Goal: Information Seeking & Learning: Understand process/instructions

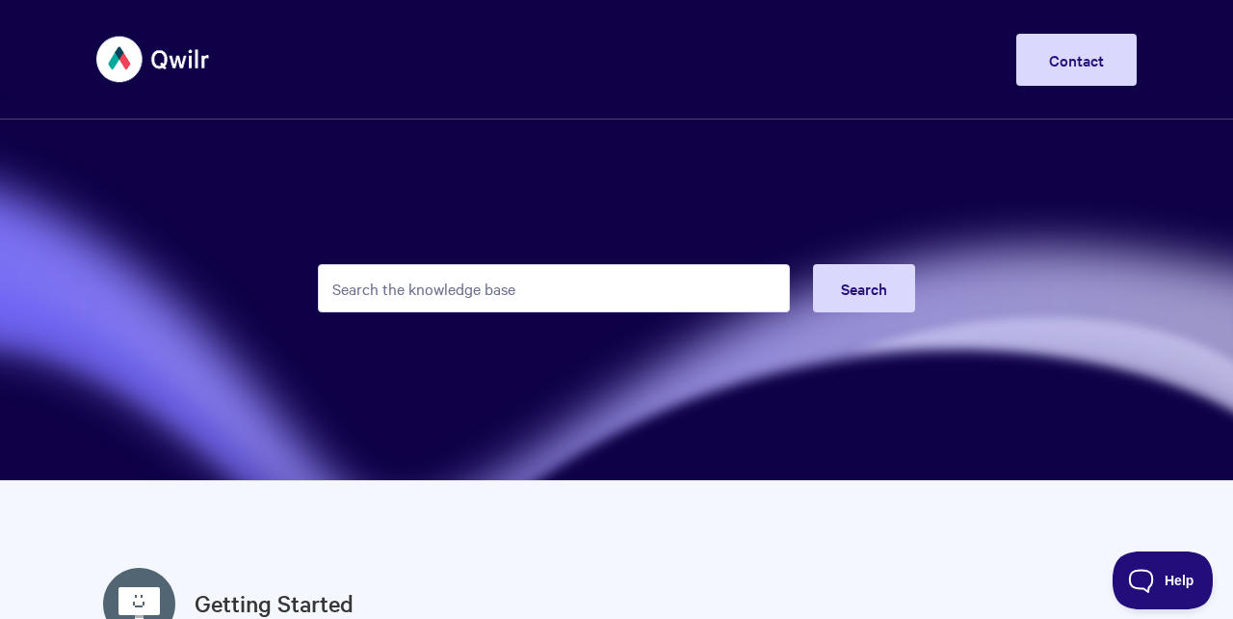
click at [565, 281] on input "Search the knowledge base" at bounding box center [554, 288] width 472 height 48
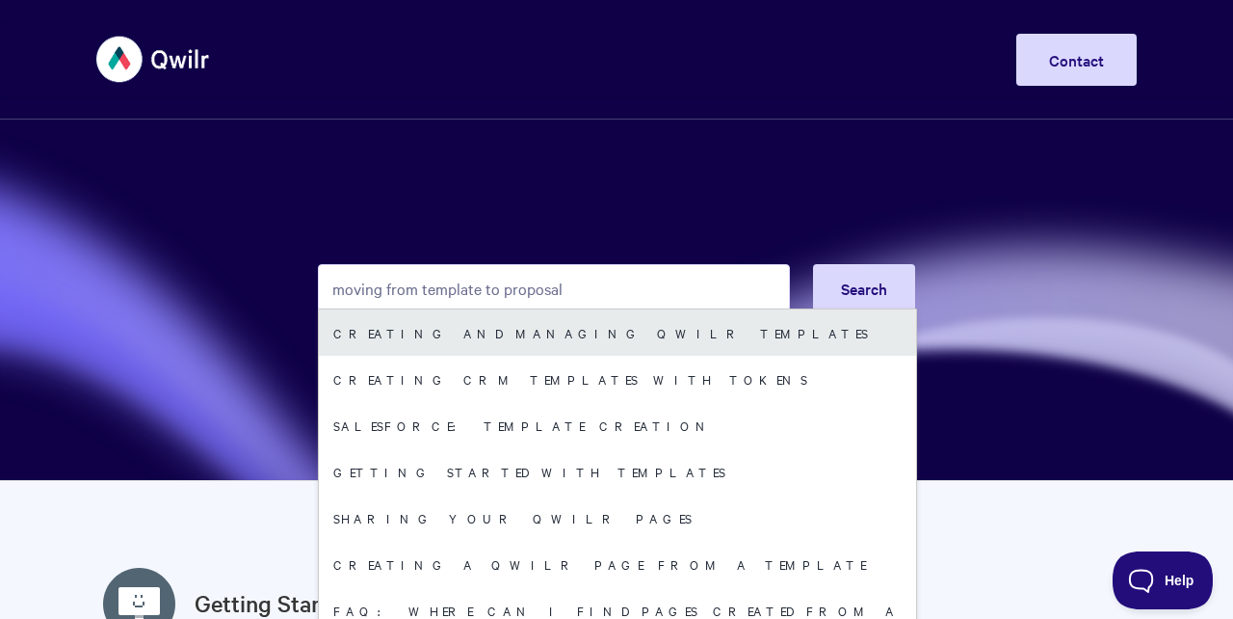
type input "moving from template to proposal"
click at [582, 339] on link "Creating and managing Qwilr Templates" at bounding box center [617, 332] width 597 height 46
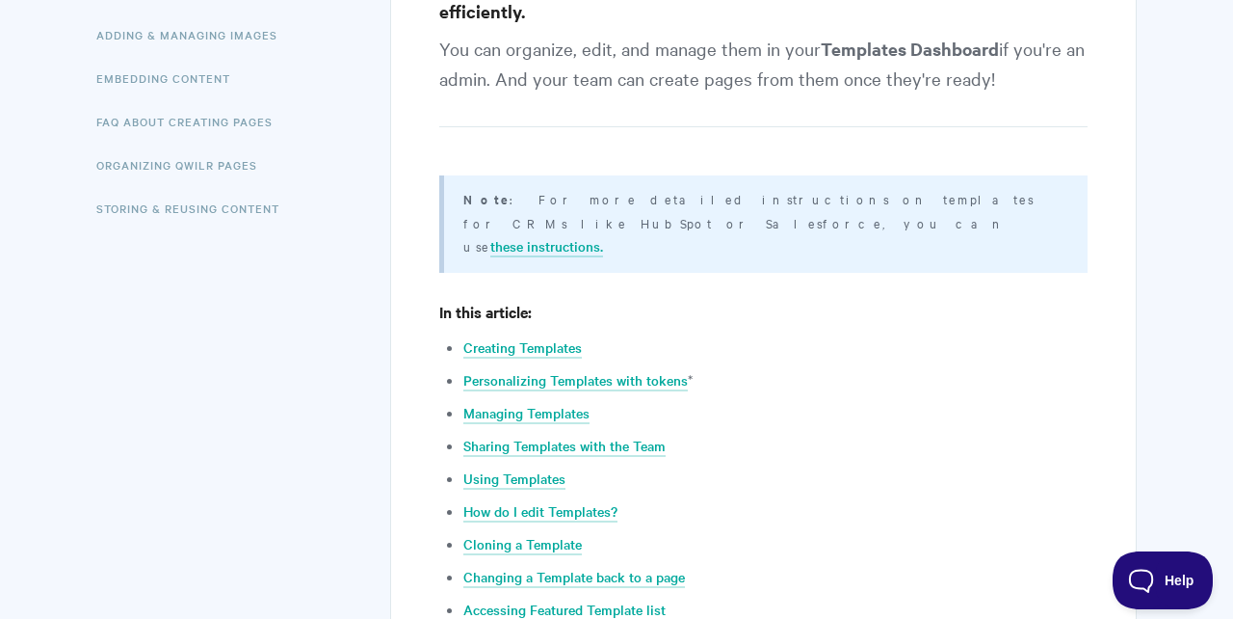
scroll to position [548, 0]
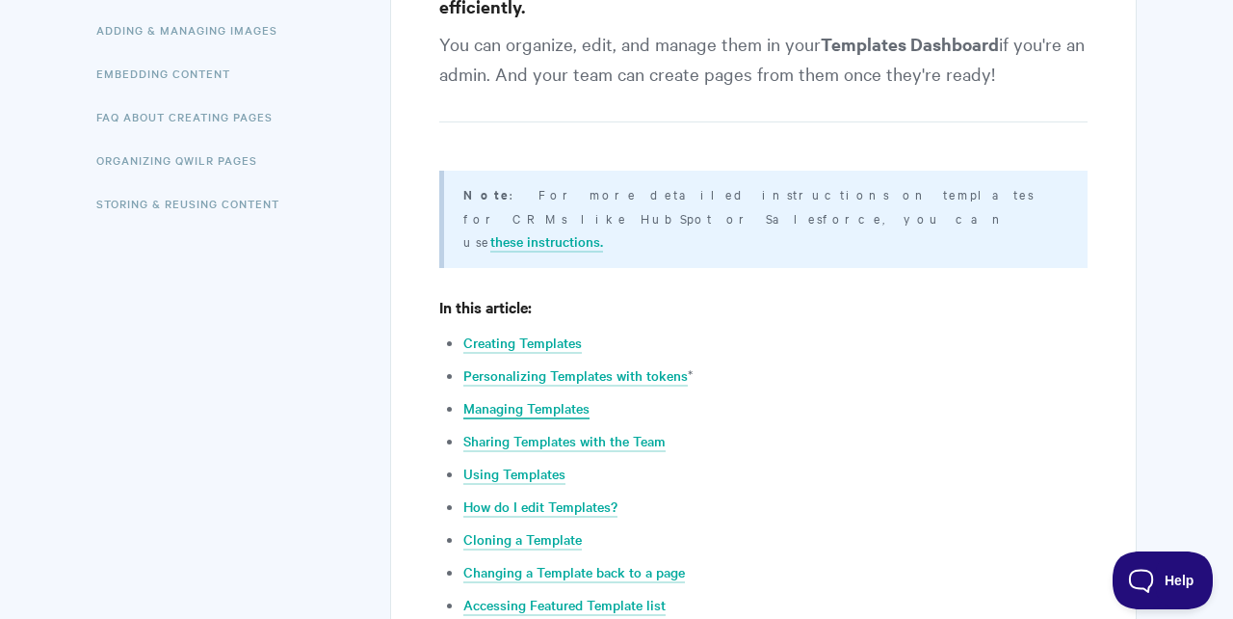
click at [561, 398] on link "Managing Templates" at bounding box center [526, 408] width 126 height 21
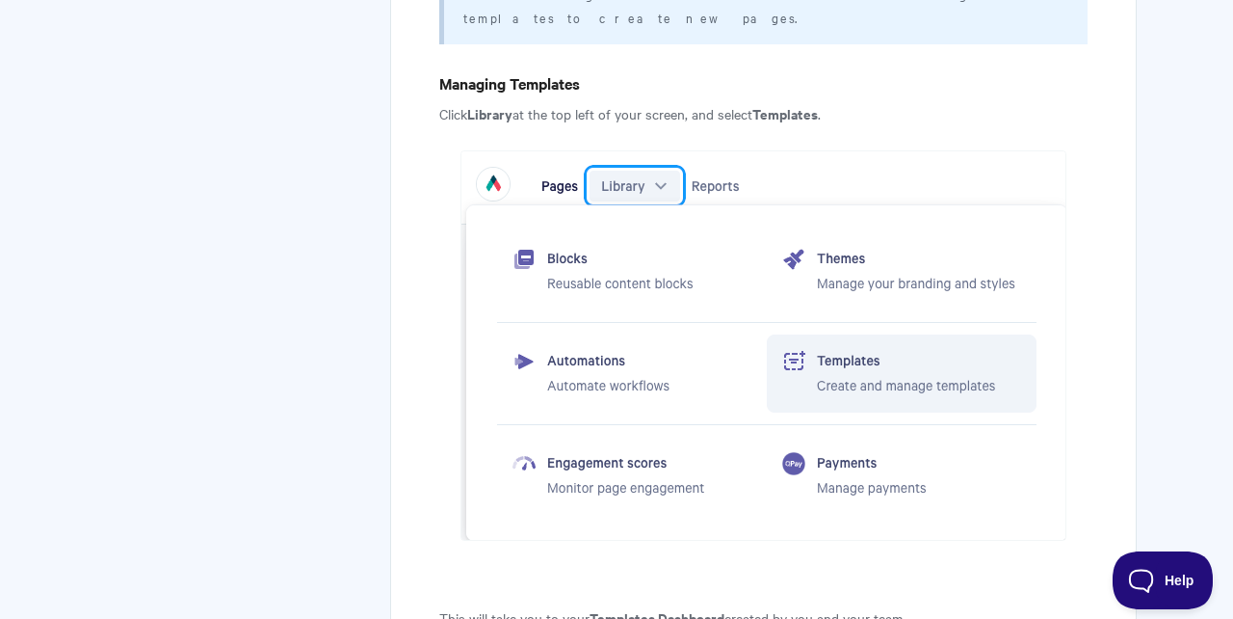
click at [561, 386] on img at bounding box center [764, 345] width 606 height 390
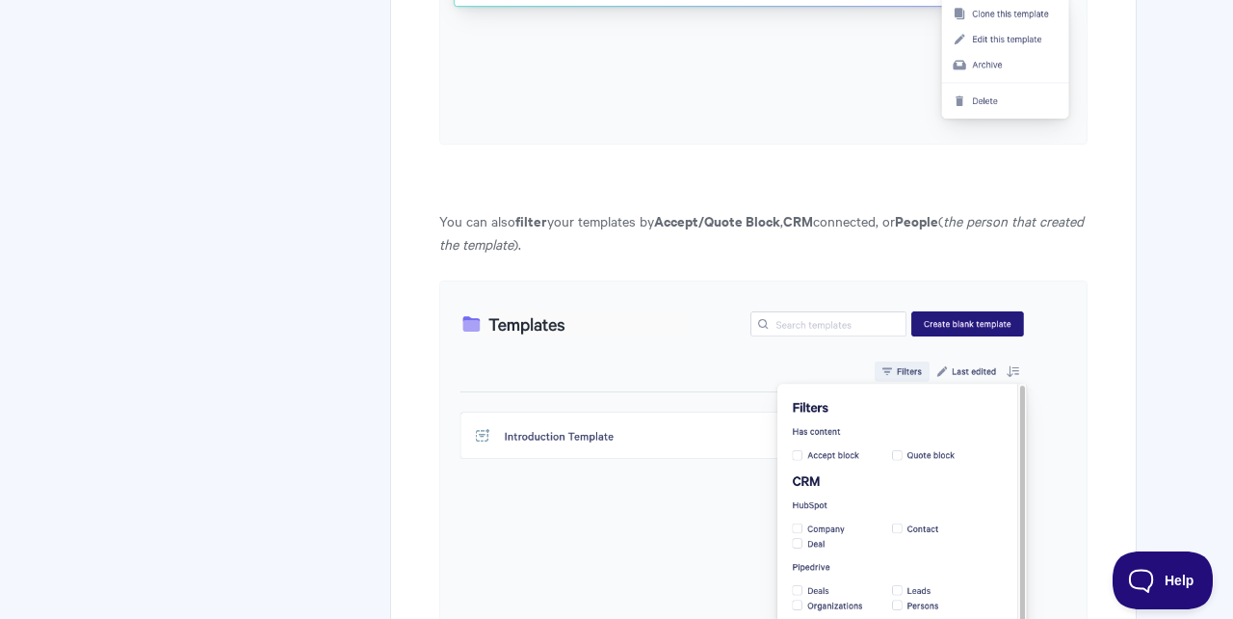
scroll to position [3029, 0]
